Goal: Find specific fact: Find specific fact

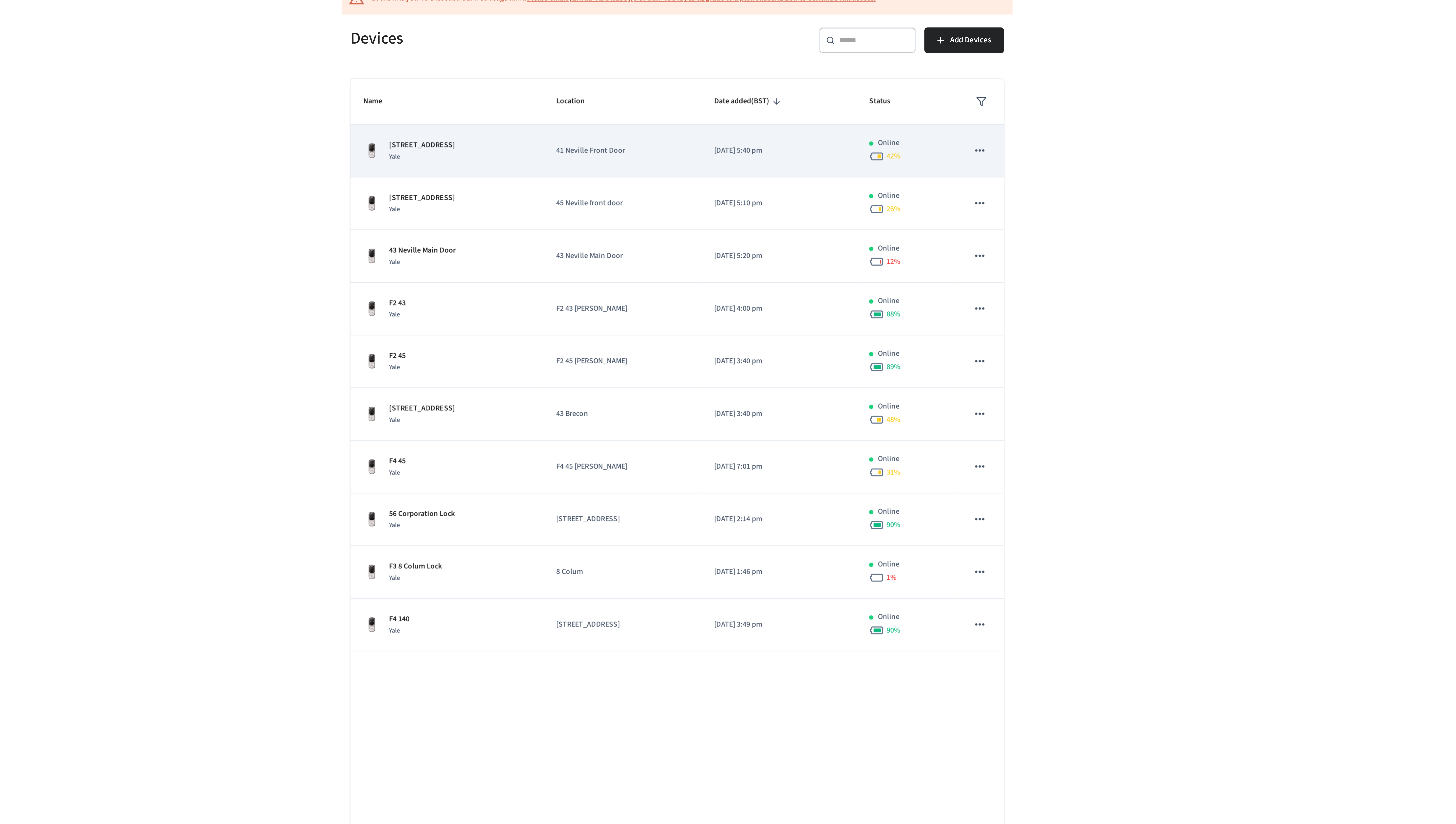
click at [743, 120] on td "[DATE] 5:40 pm" at bounding box center [775, 115] width 72 height 24
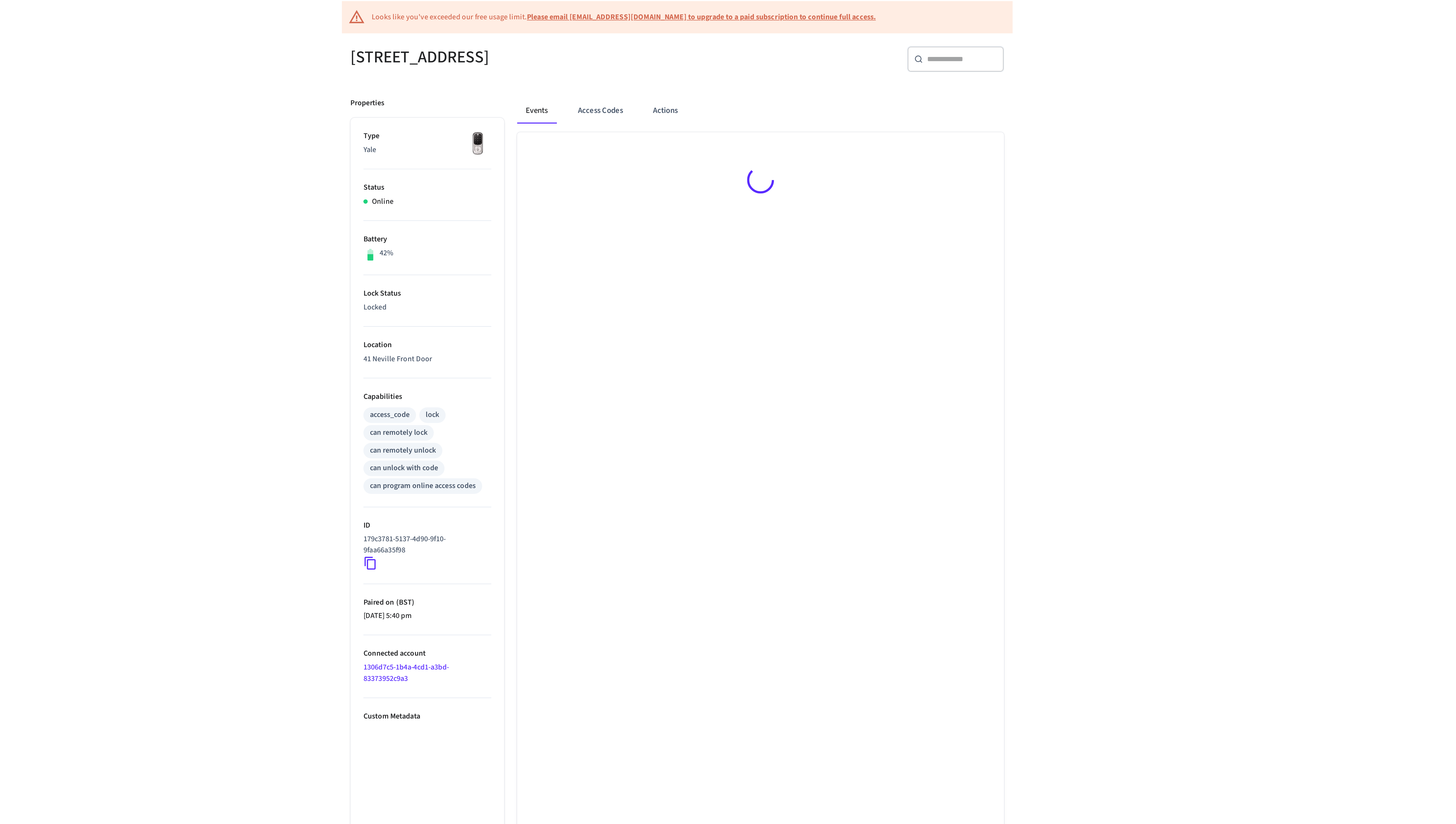
scroll to position [1, 0]
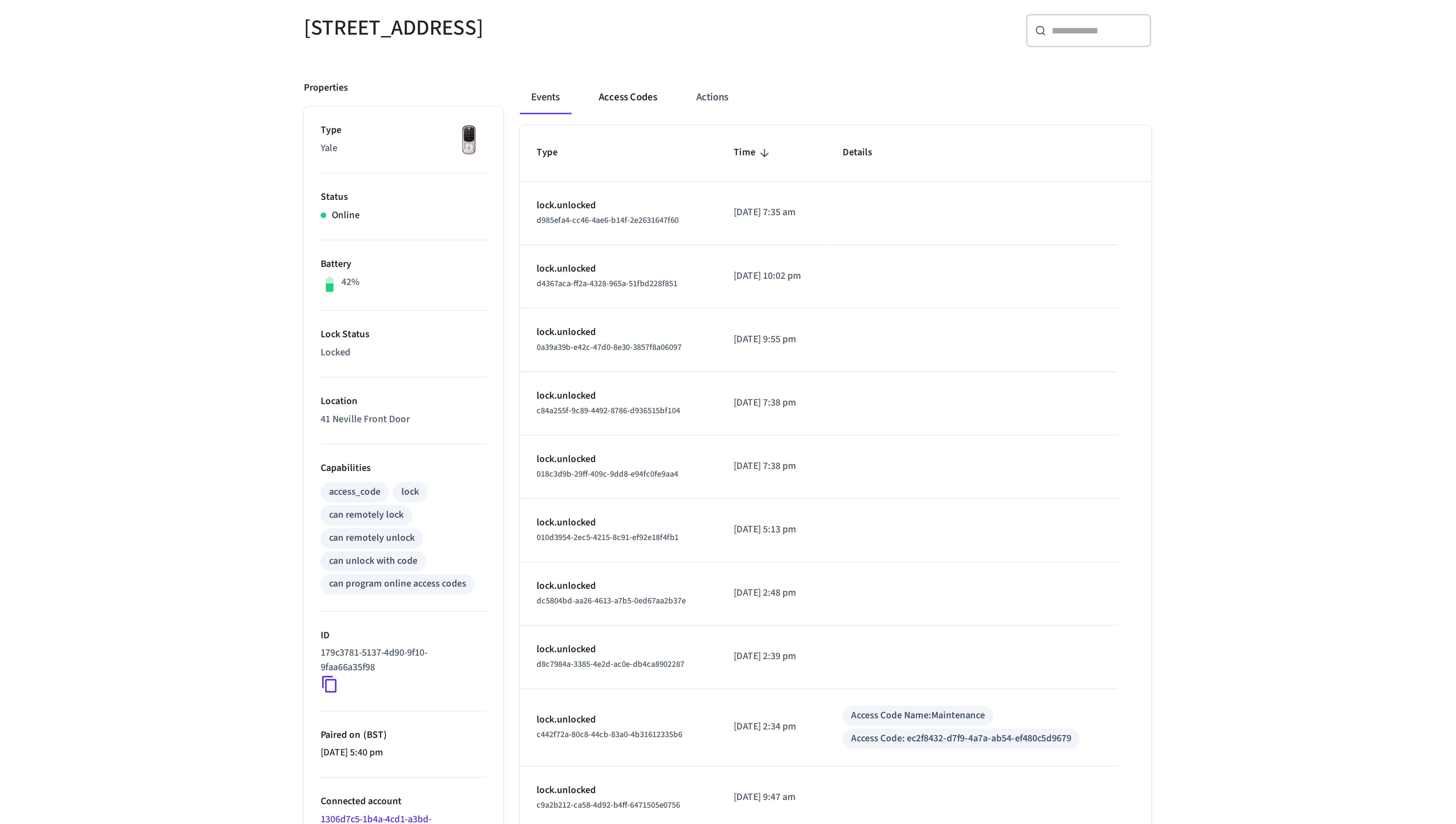
click at [685, 99] on button "Access Codes" at bounding box center [692, 98] width 29 height 12
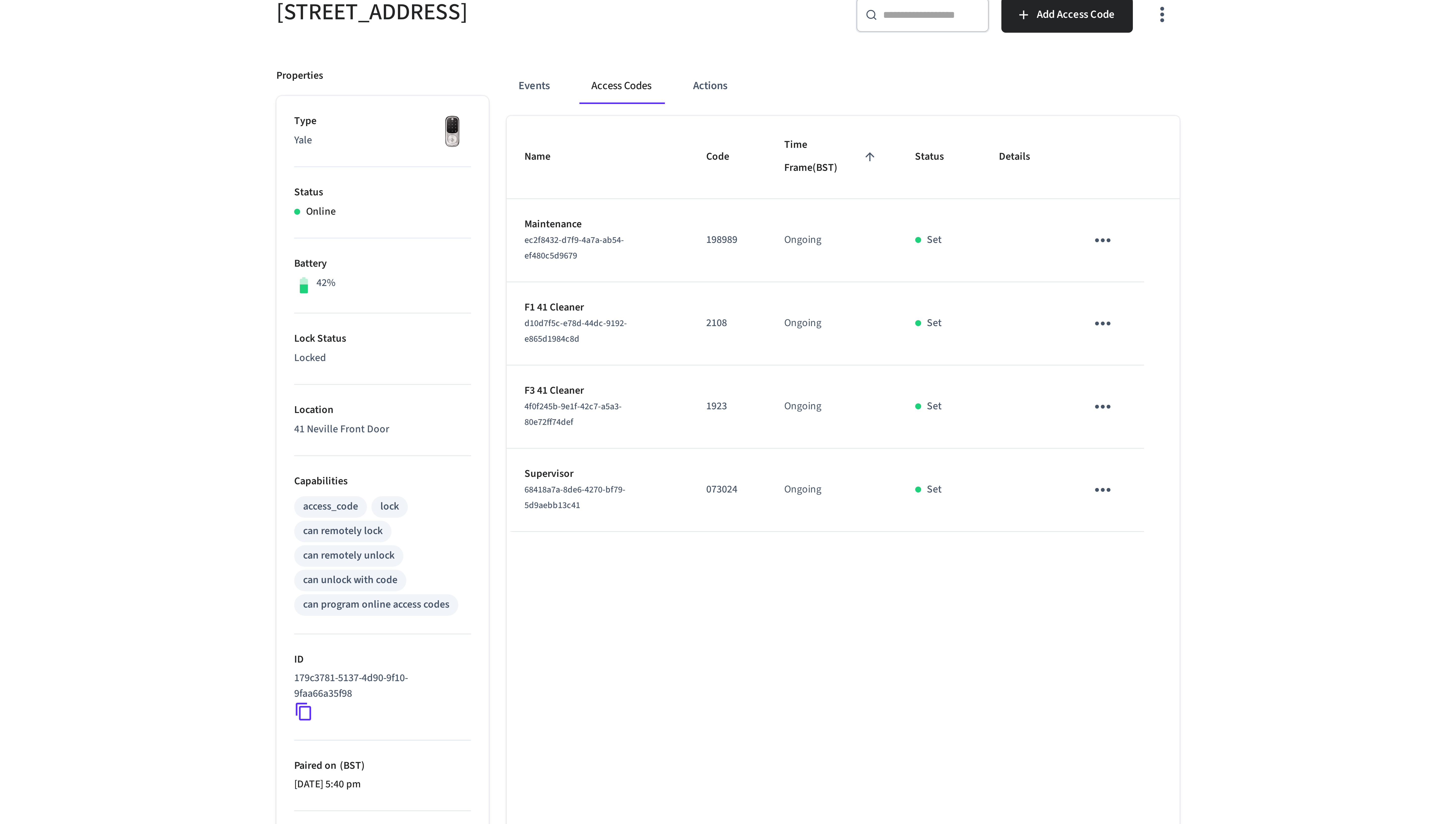
click at [725, 179] on p "2108" at bounding box center [727, 177] width 14 height 5
copy p "2108"
